Goal: Transaction & Acquisition: Purchase product/service

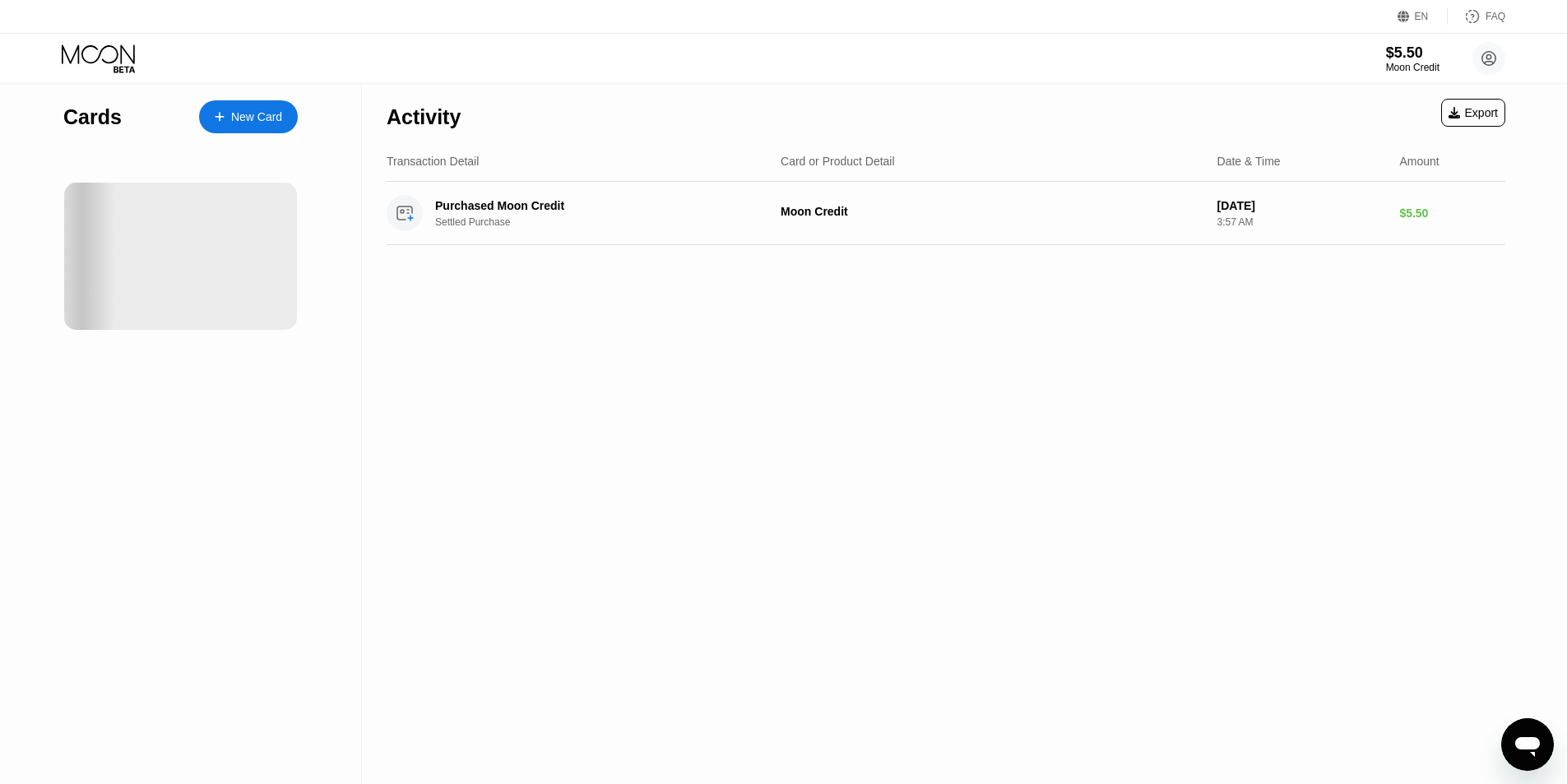
click at [604, 337] on div "Activity Export Transaction Detail Card or Product Detail Date & Time Amount Pu…" at bounding box center [945, 433] width 1168 height 699
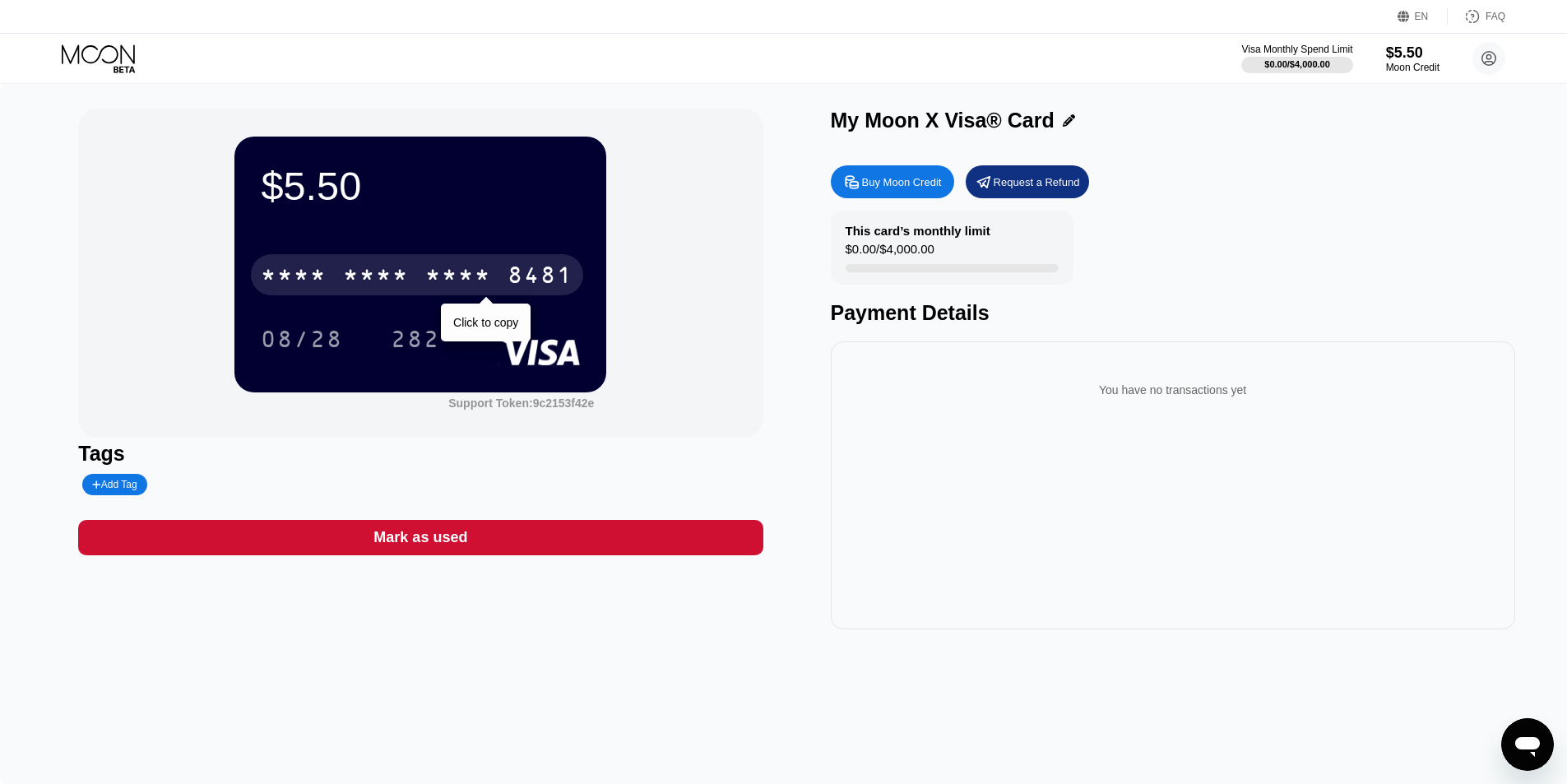
click at [408, 272] on div "* * * *" at bounding box center [376, 277] width 66 height 26
click at [372, 286] on div "6500" at bounding box center [376, 277] width 66 height 26
click at [386, 284] on div "* * * *" at bounding box center [376, 277] width 66 height 26
click at [337, 282] on div "[CREDIT_CARD_NUMBER]" at bounding box center [417, 274] width 332 height 41
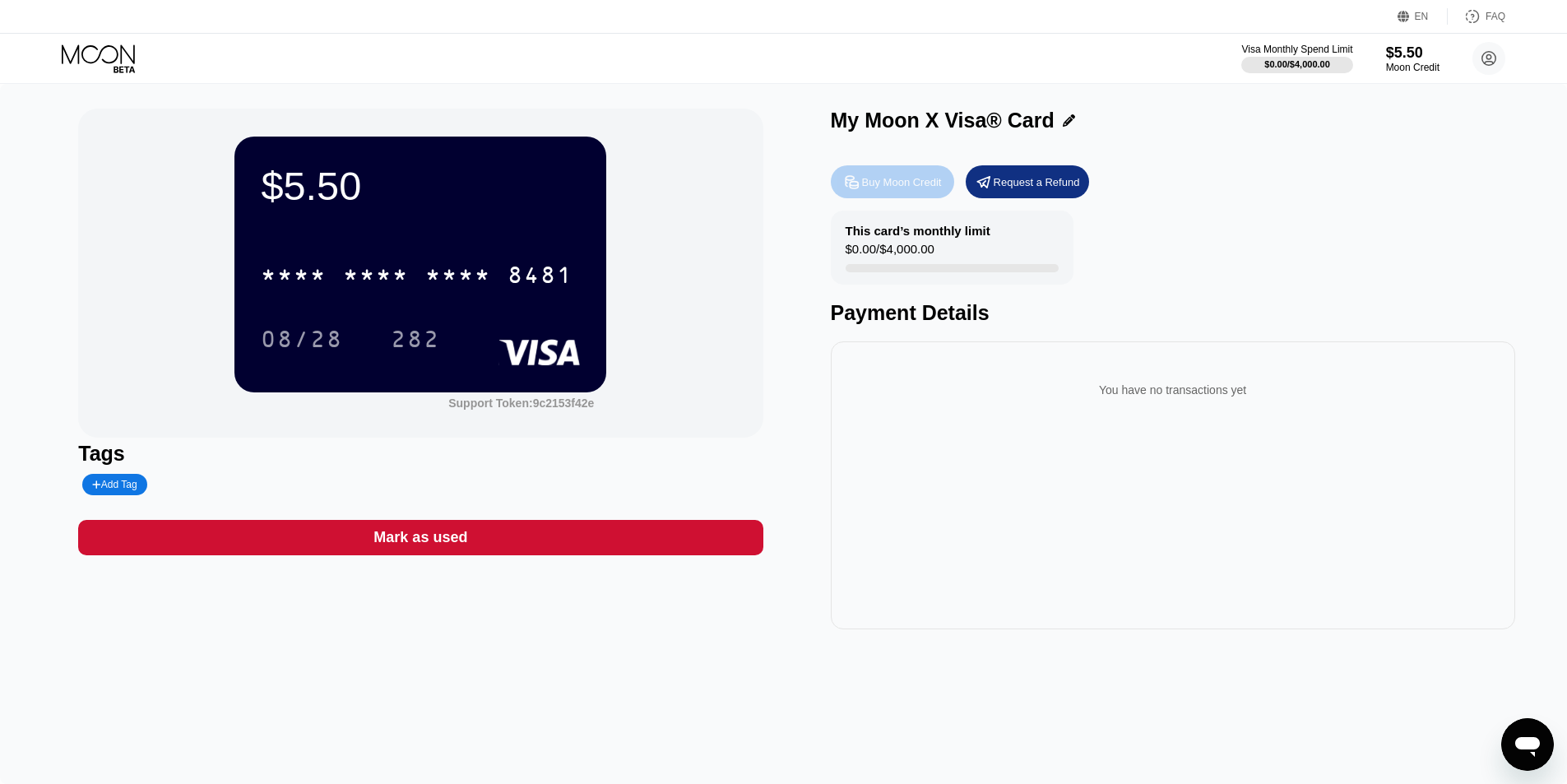
click at [926, 194] on div "Buy Moon Credit" at bounding box center [892, 181] width 124 height 33
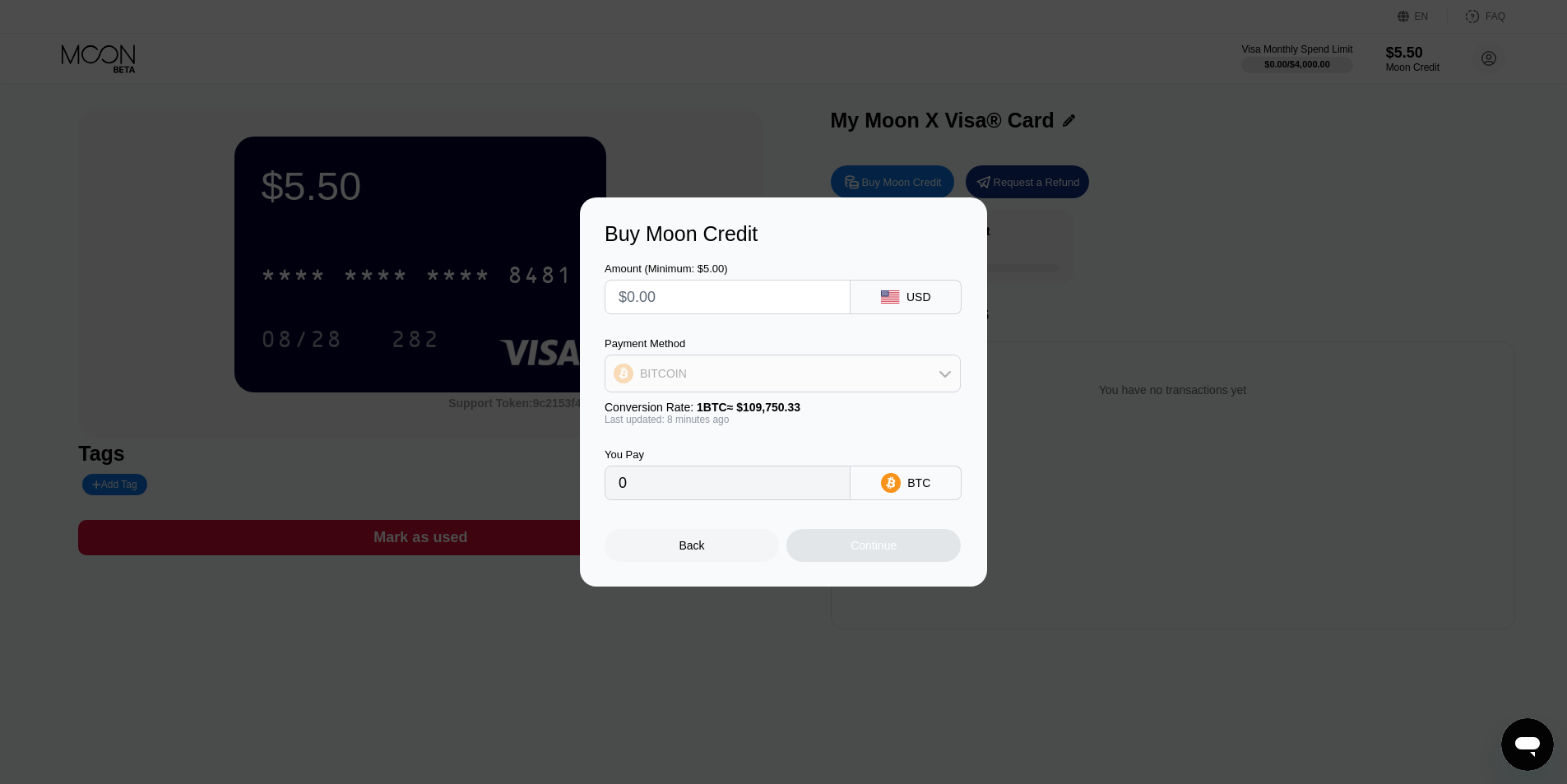
click at [771, 365] on div "BITCOIN" at bounding box center [783, 373] width 355 height 33
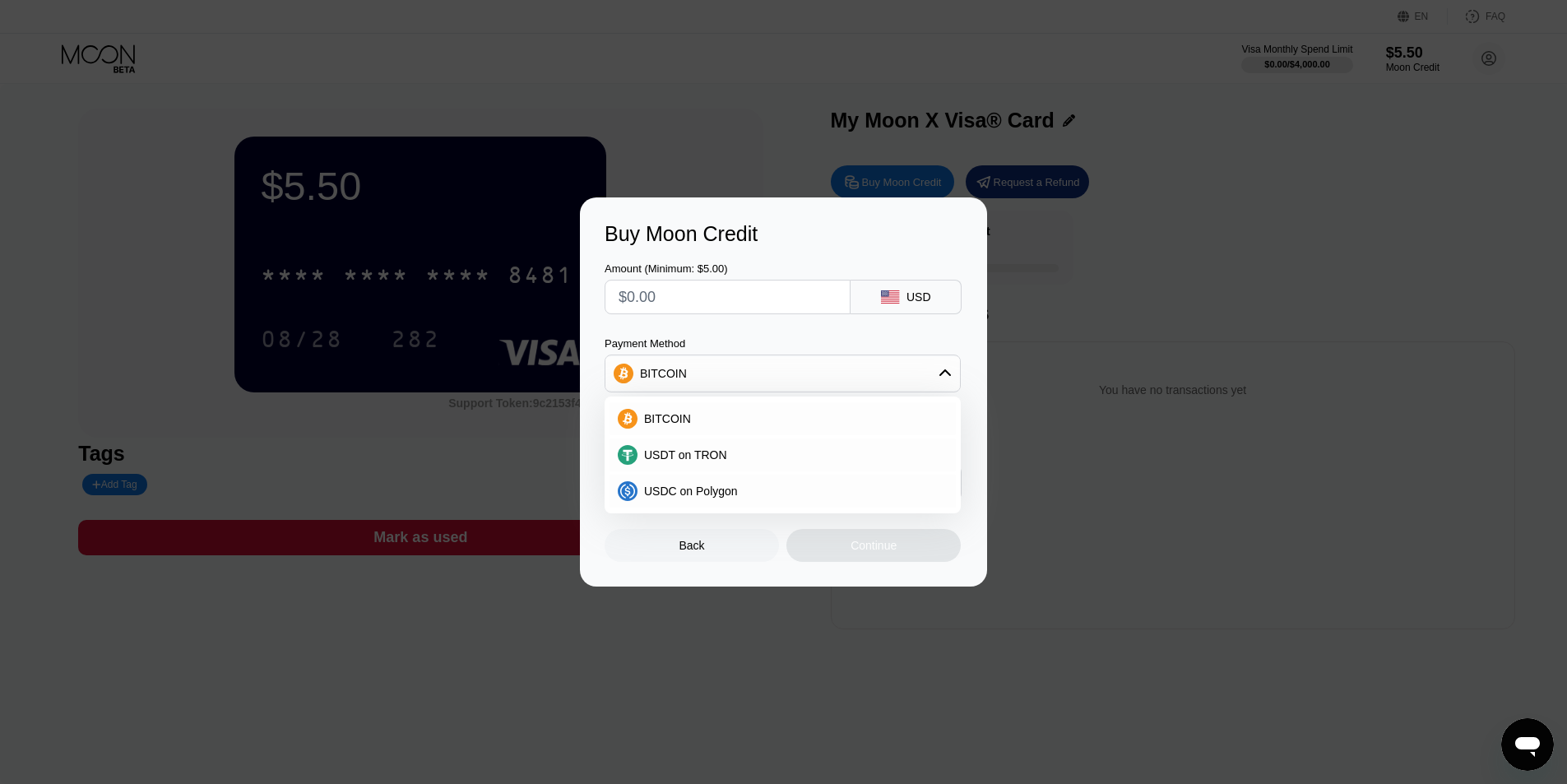
click at [700, 340] on div "Payment Method" at bounding box center [783, 342] width 356 height 12
drag, startPoint x: 597, startPoint y: 246, endPoint x: 713, endPoint y: 558, distance: 332.9
click at [713, 558] on div "Buy Moon Credit Amount (Minimum: $5.00) USD Payment Method BITCOIN BITCOIN USDT…" at bounding box center [784, 392] width 408 height 389
click at [709, 594] on div at bounding box center [789, 392] width 1579 height 784
click at [692, 576] on div "Buy Moon Credit Amount (Minimum: $5.00) USD Payment Method BITCOIN BITCOIN USDT…" at bounding box center [784, 392] width 408 height 389
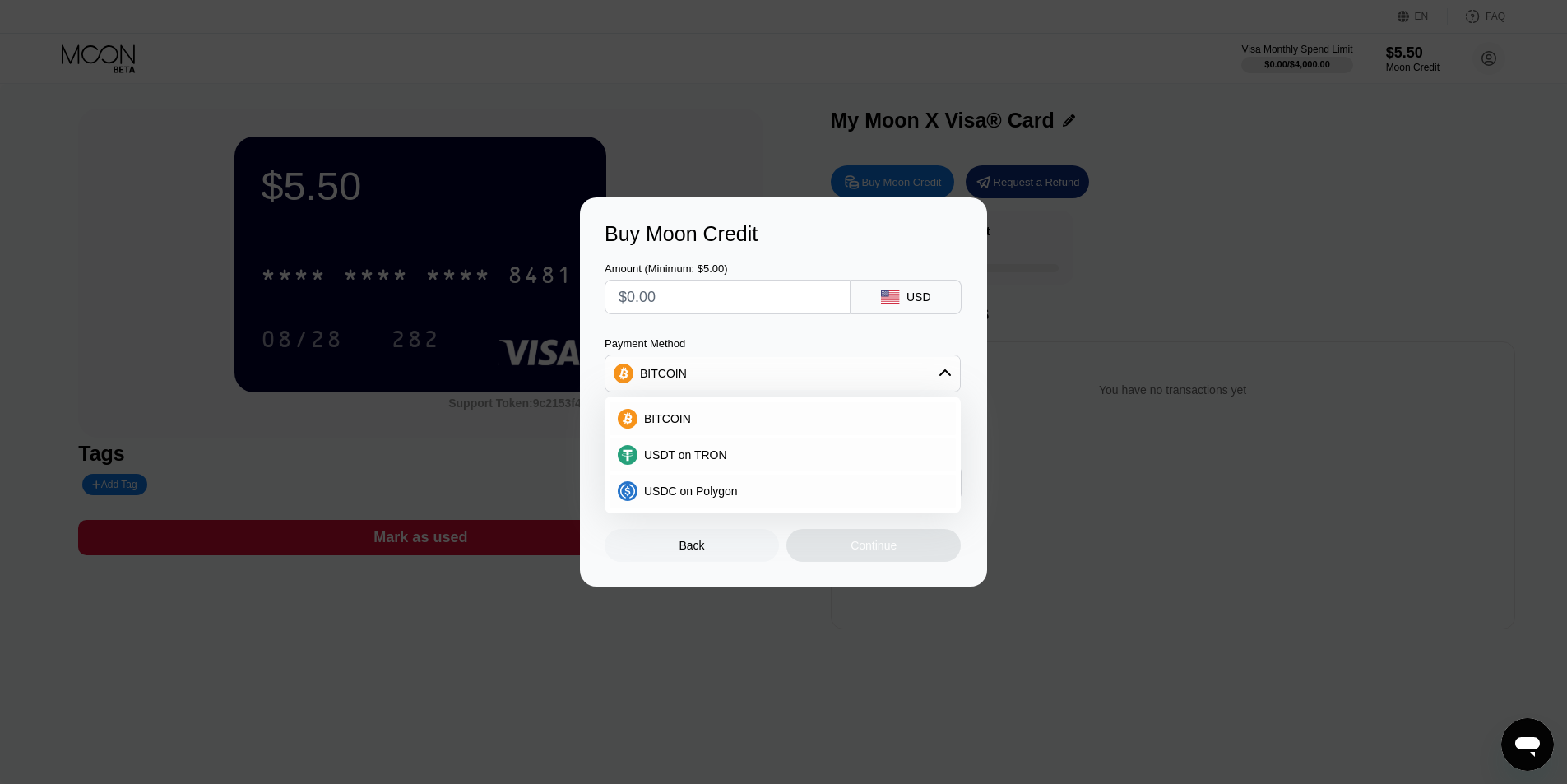
click at [691, 562] on div "Back" at bounding box center [691, 544] width 174 height 33
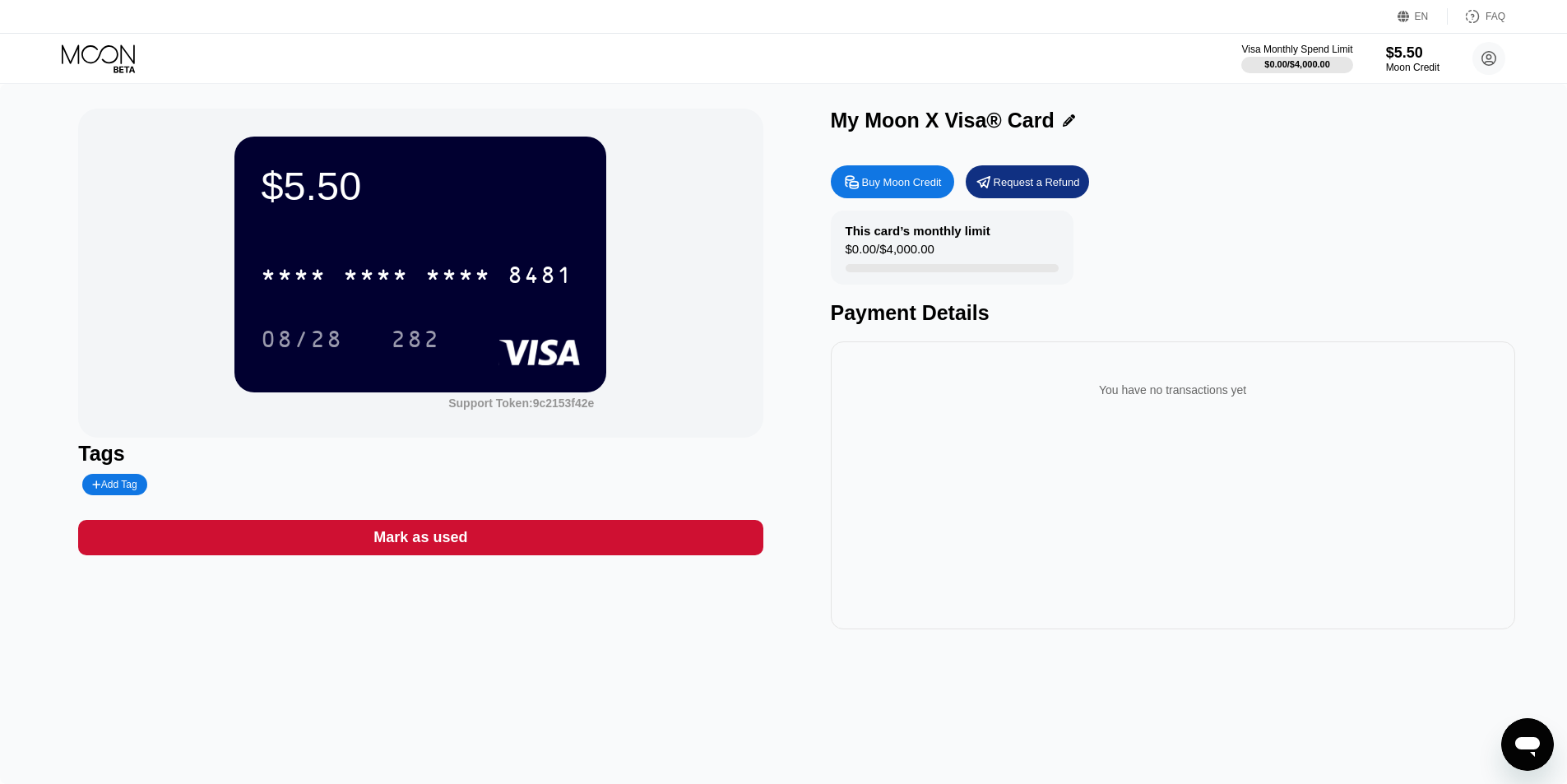
click at [878, 169] on div "Buy Moon Credit" at bounding box center [892, 181] width 124 height 33
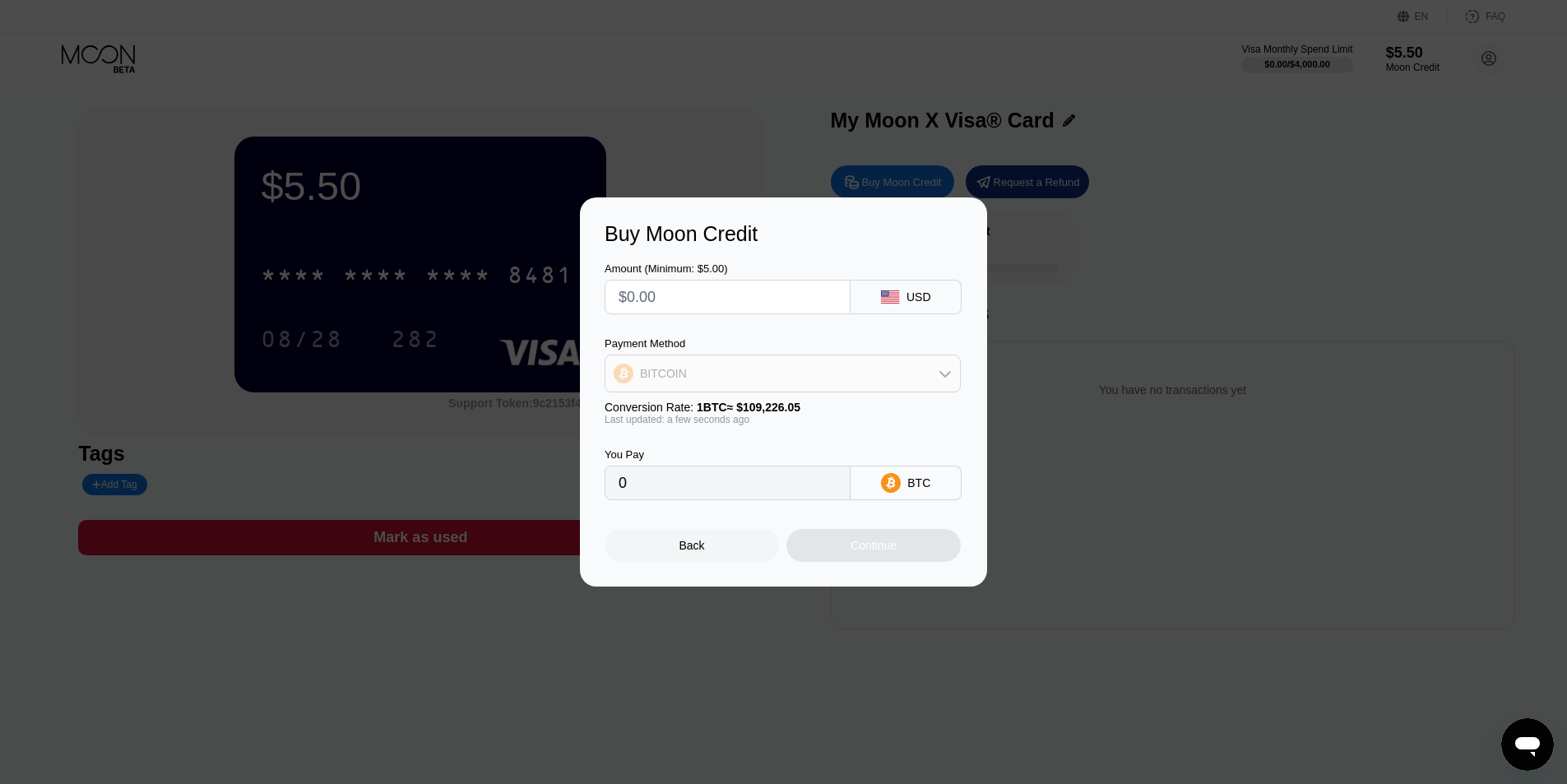
click at [744, 377] on div "BITCOIN" at bounding box center [783, 373] width 355 height 33
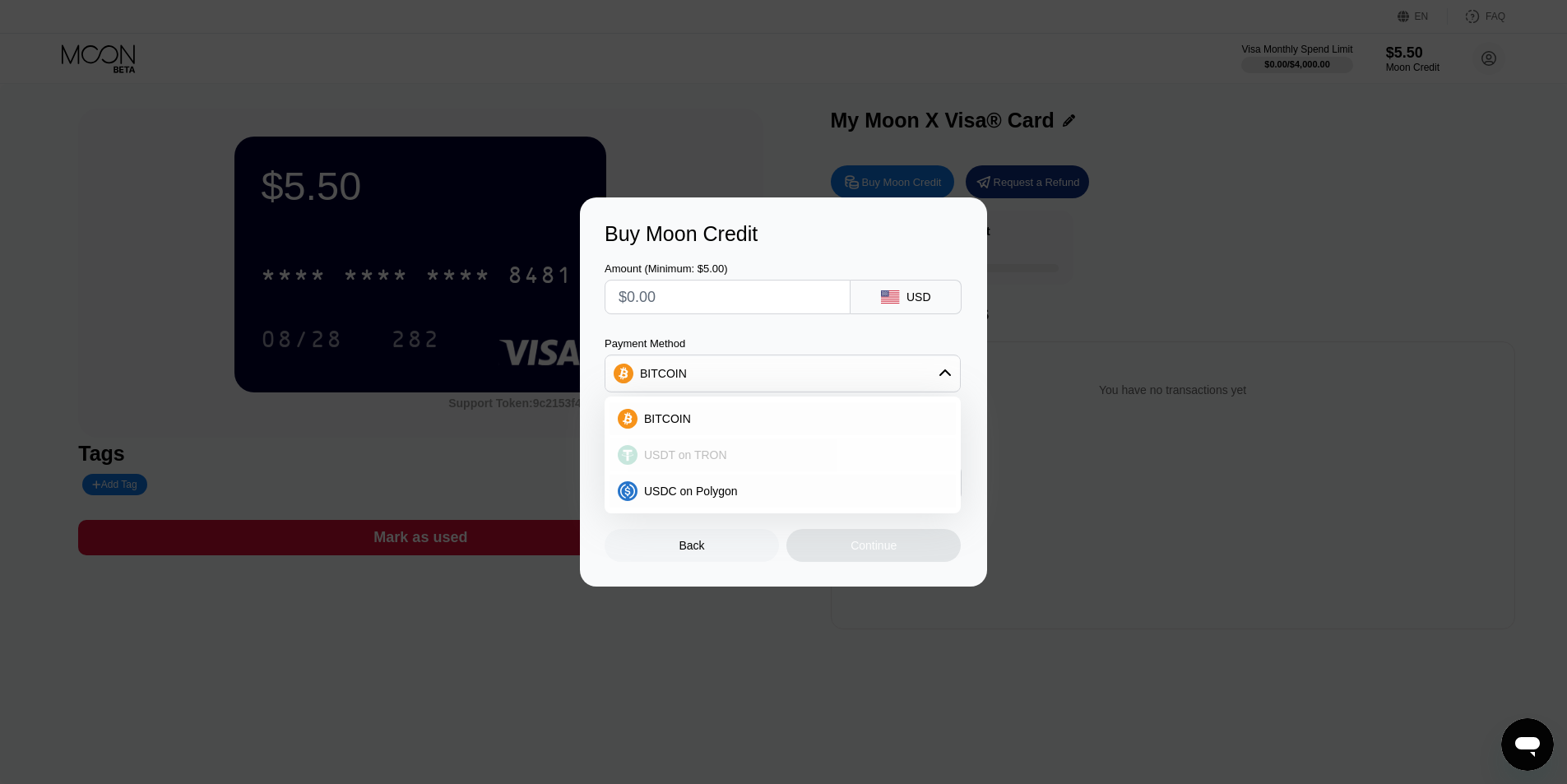
click at [720, 464] on div "USDT on TRON" at bounding box center [783, 454] width 346 height 33
type input "0.00"
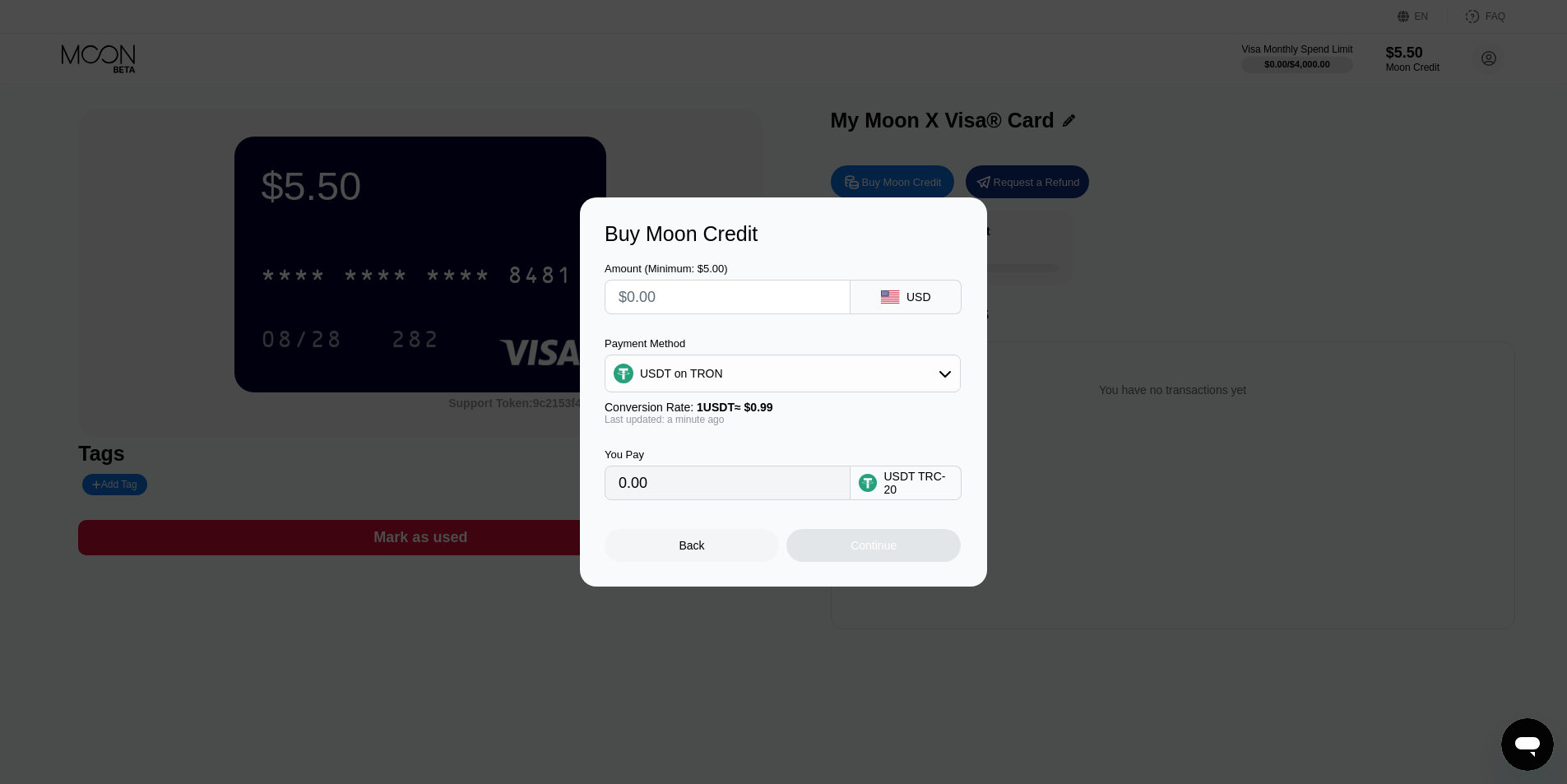
click at [695, 483] on input "0.00" at bounding box center [728, 482] width 218 height 33
click at [706, 294] on input "text" at bounding box center [728, 296] width 218 height 33
type input "$5"
type input "5.05"
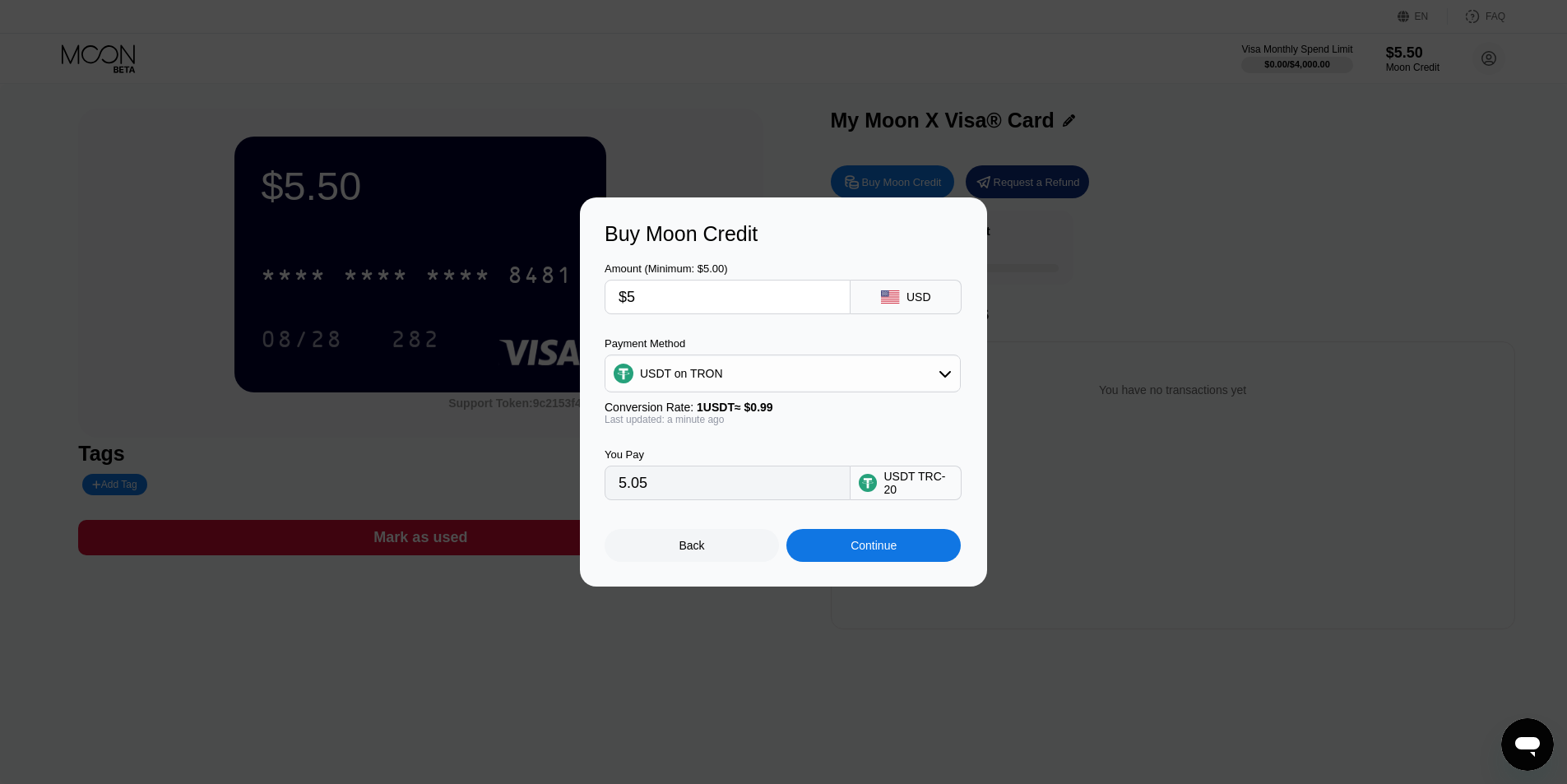
type input "$5"
click at [409, 439] on div "Buy Moon Credit Amount (Minimum: $5.00) $5 USD Payment Method USDT on TRON Conv…" at bounding box center [784, 392] width 1567 height 389
click at [717, 556] on div "Back" at bounding box center [691, 544] width 174 height 33
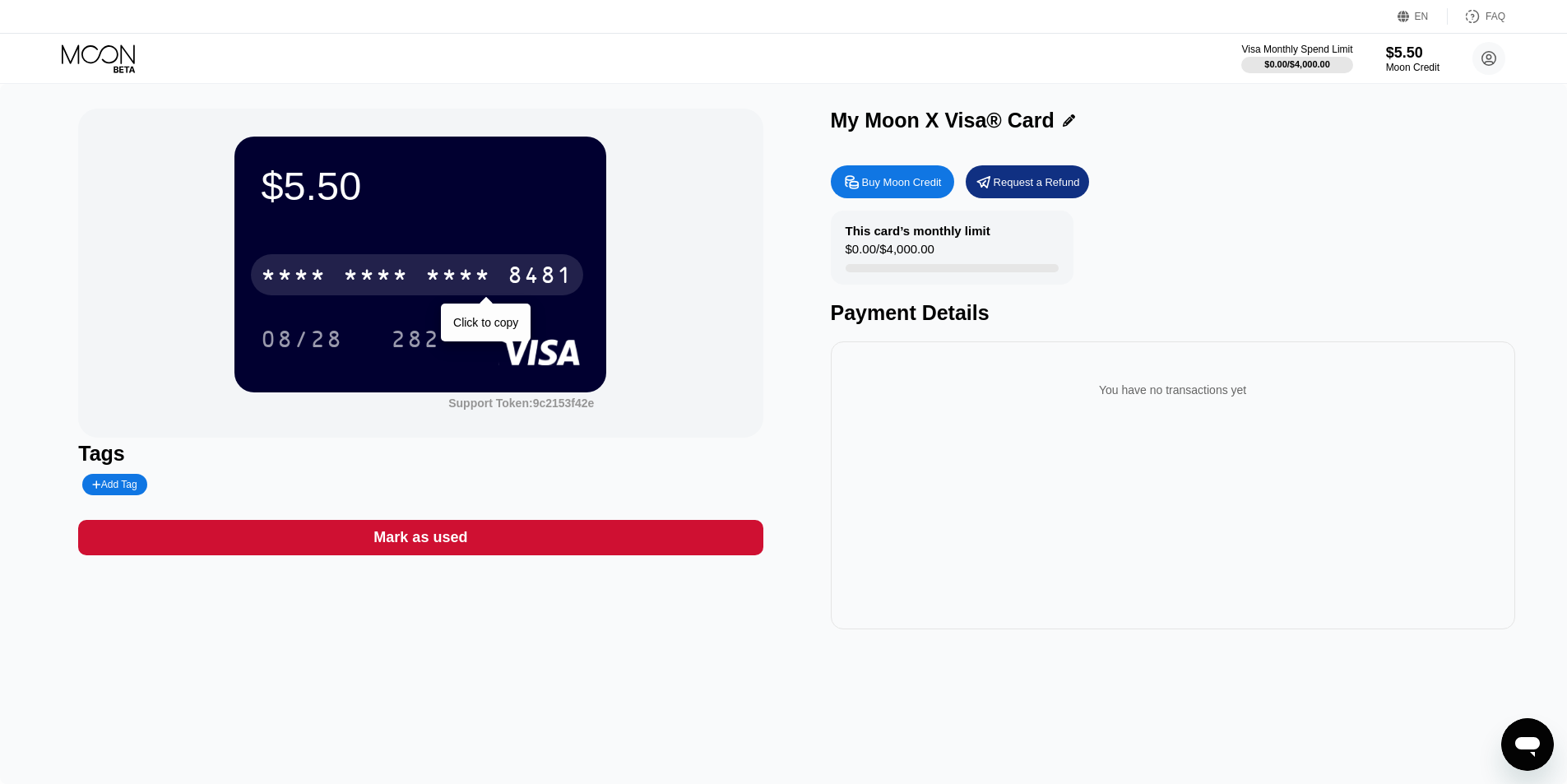
click at [453, 294] on div "* * * * * * * * * * * * 8481" at bounding box center [417, 274] width 332 height 41
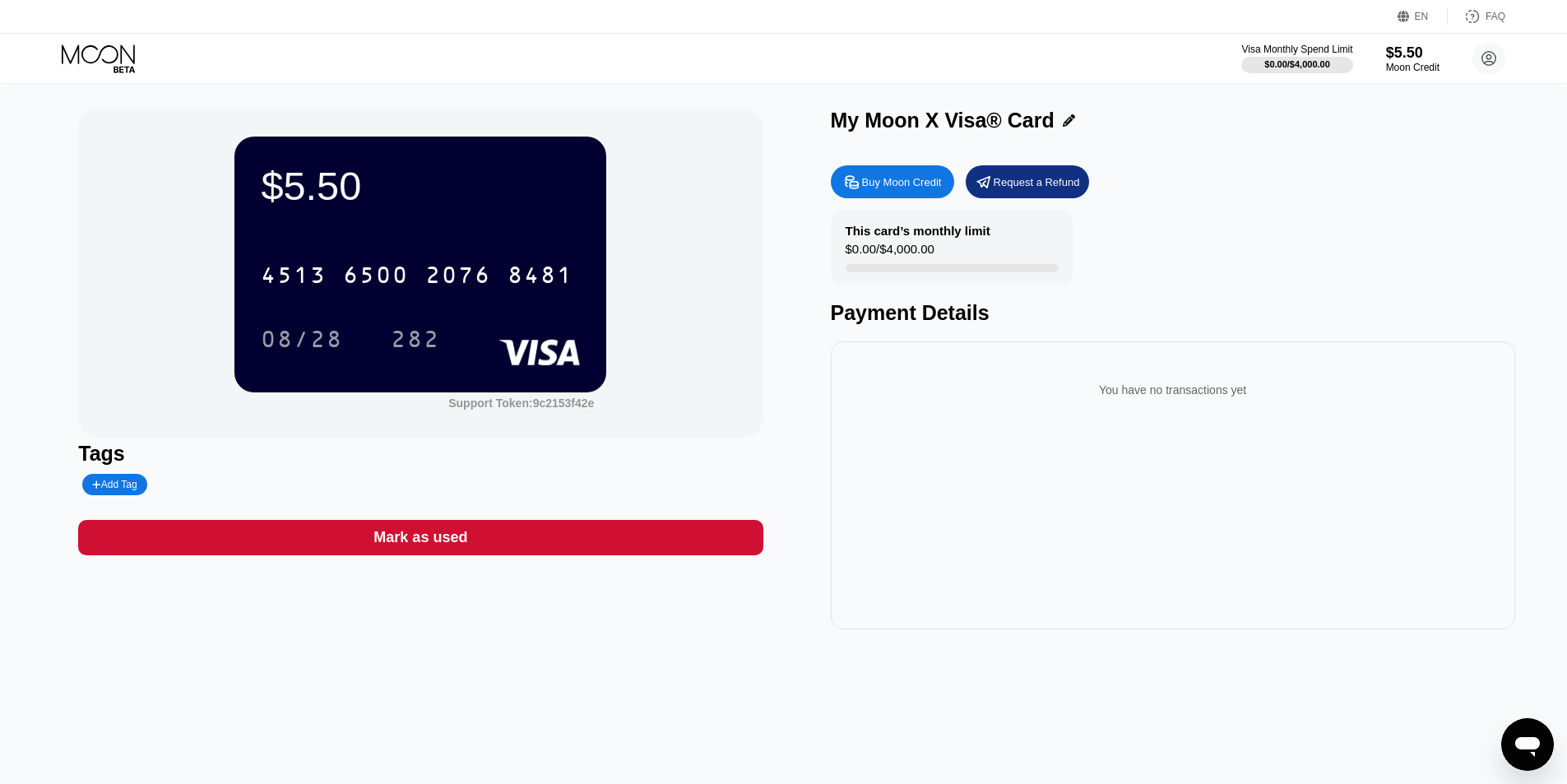
click at [415, 263] on div "4513 6500 2076 8481" at bounding box center [417, 274] width 332 height 41
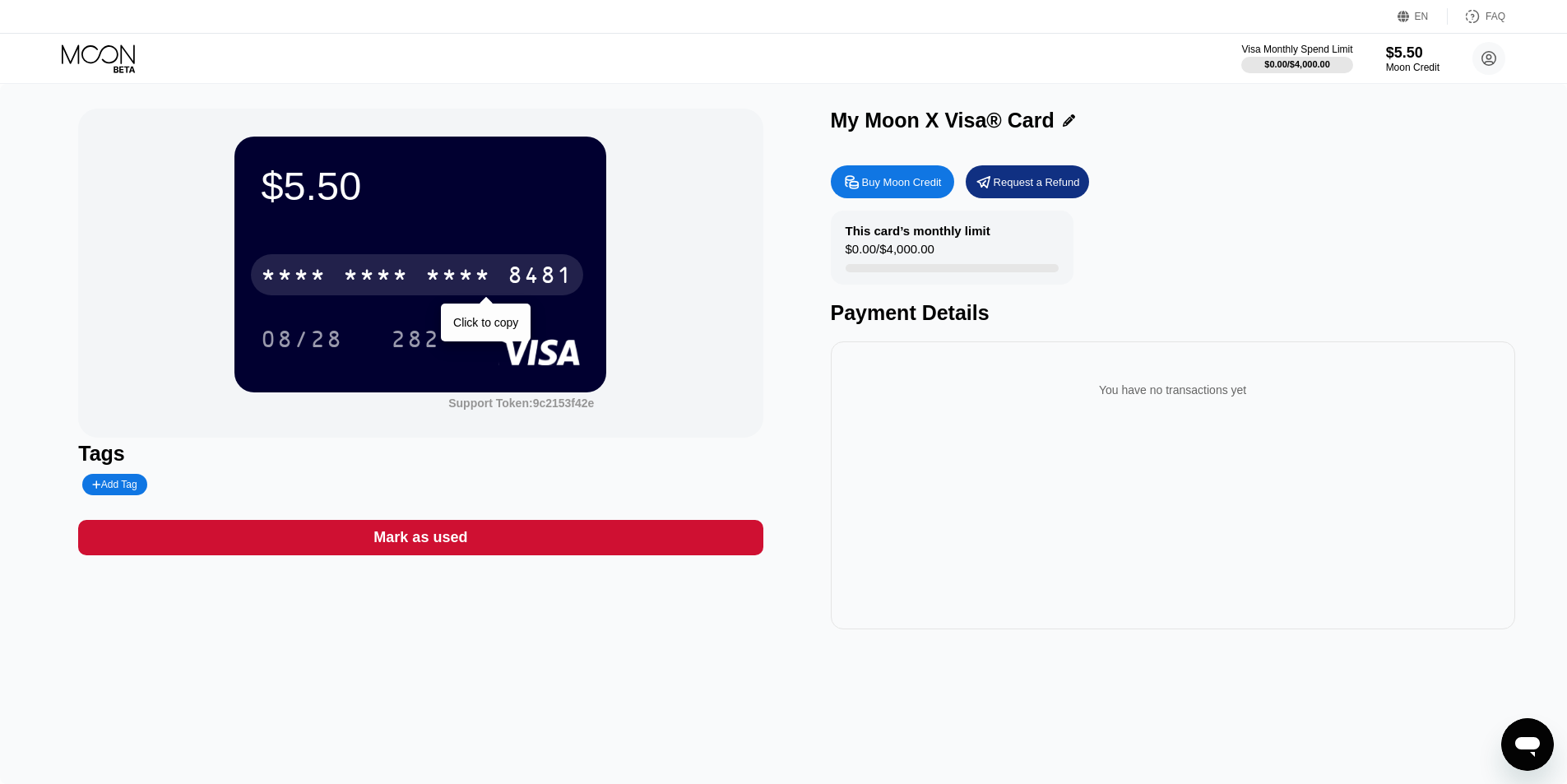
click at [341, 286] on div "* * * * * * * * * * * * 8481" at bounding box center [417, 274] width 332 height 41
click at [328, 284] on div "4513 6500 2076 8481" at bounding box center [417, 274] width 332 height 41
click at [349, 263] on div "* * * * * * * * * * * * 8481" at bounding box center [417, 274] width 332 height 41
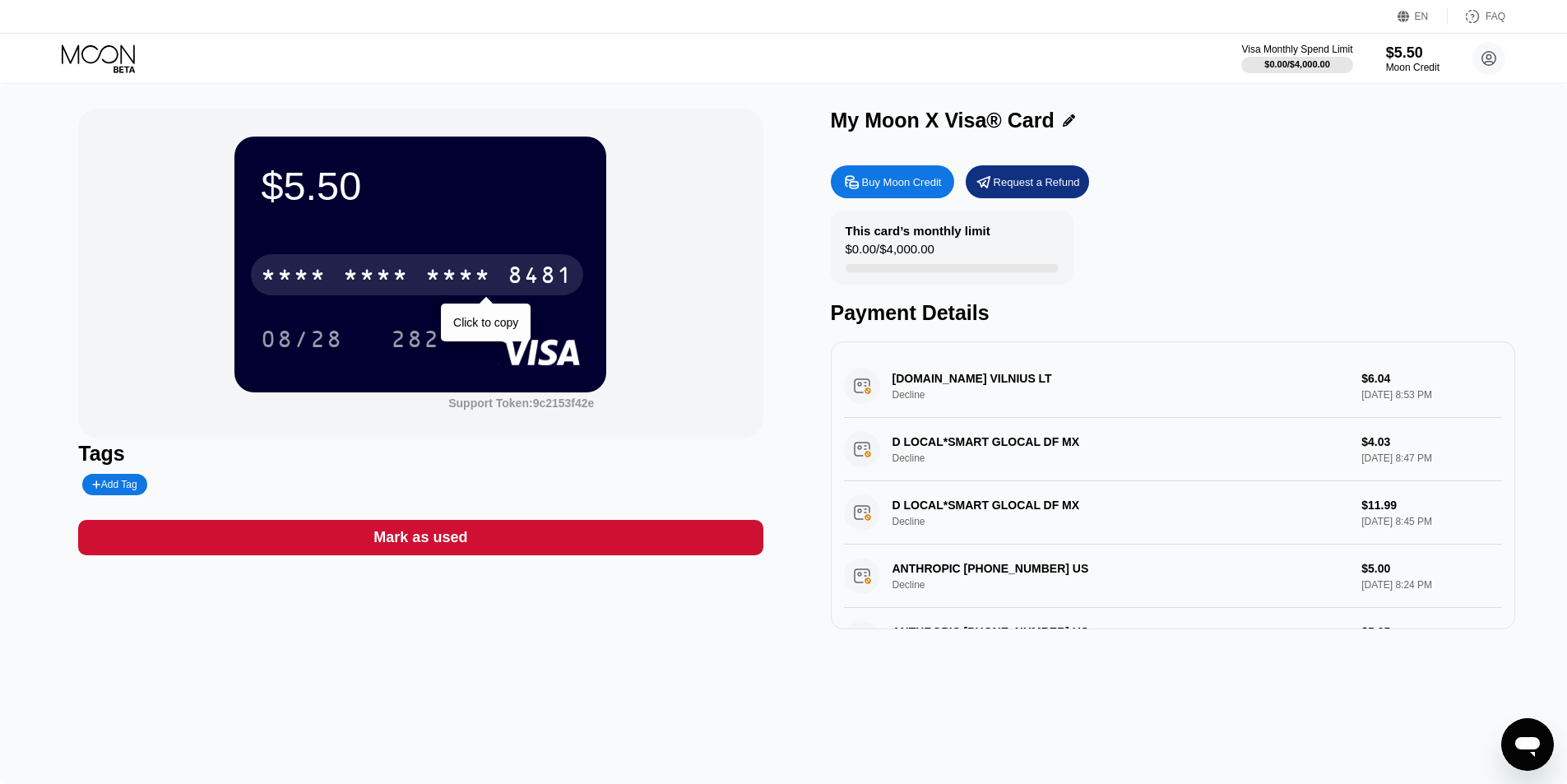
click at [408, 276] on div "* * * *" at bounding box center [376, 277] width 66 height 26
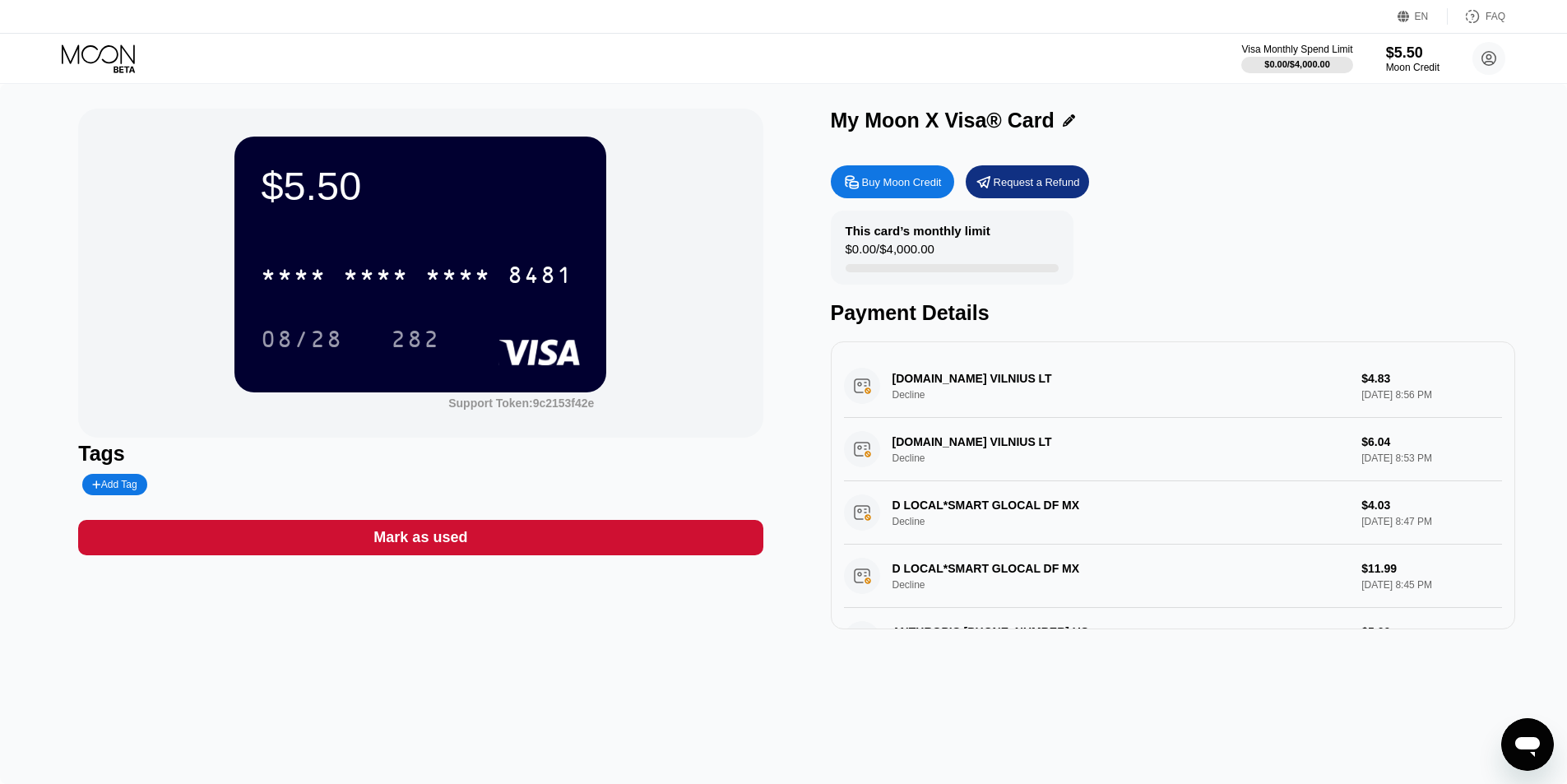
click at [961, 372] on div "[DOMAIN_NAME] [GEOGRAPHIC_DATA] LT Decline $4.83 [DATE] 8:56 PM" at bounding box center [1172, 386] width 658 height 63
click at [926, 371] on div "[DOMAIN_NAME] [GEOGRAPHIC_DATA] LT Decline $4.83 [DATE] 8:56 PM" at bounding box center [1172, 386] width 658 height 63
click at [879, 386] on div "[DOMAIN_NAME] [GEOGRAPHIC_DATA] LT Decline $4.83 [DATE] 8:56 PM" at bounding box center [1172, 386] width 658 height 63
click at [867, 386] on div "[DOMAIN_NAME] [GEOGRAPHIC_DATA] LT Decline $4.83 [DATE] 8:56 PM" at bounding box center [1172, 386] width 658 height 63
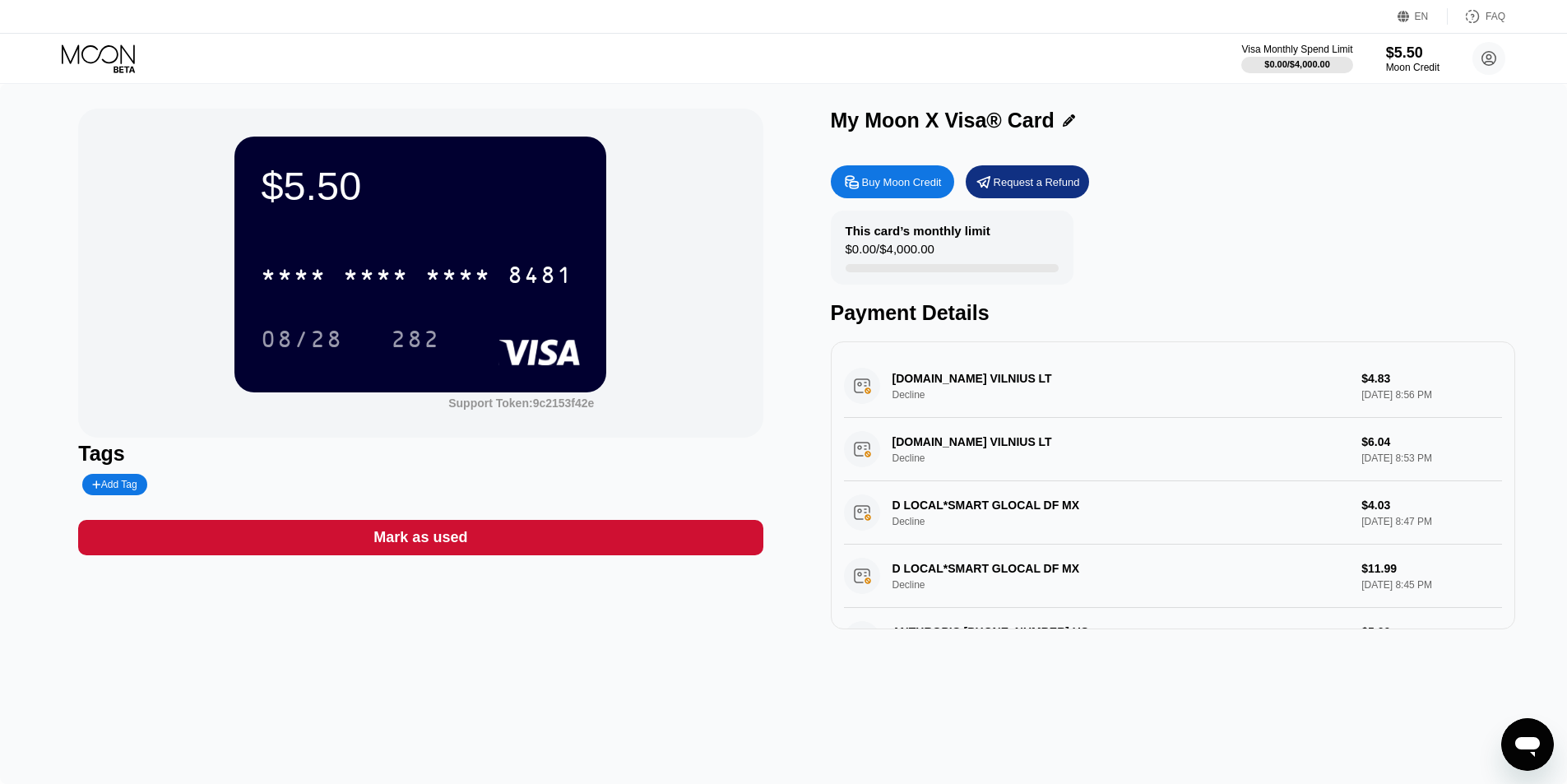
drag, startPoint x: 855, startPoint y: 390, endPoint x: 862, endPoint y: 445, distance: 55.4
click at [862, 432] on div "[DOMAIN_NAME] [GEOGRAPHIC_DATA] LT Decline $4.83 [DATE] 8:56 PM [DOMAIN_NAME] […" at bounding box center [1172, 607] width 658 height 507
